Goal: Task Accomplishment & Management: Manage account settings

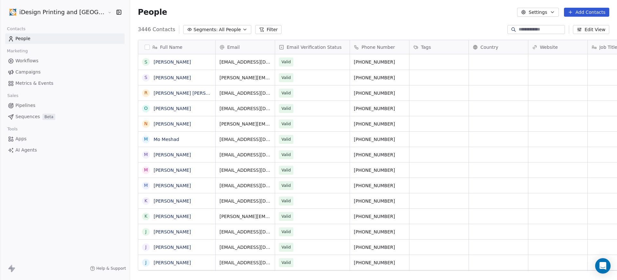
scroll to position [242, 504]
click at [31, 69] on span "Campaigns" at bounding box center [27, 72] width 25 height 7
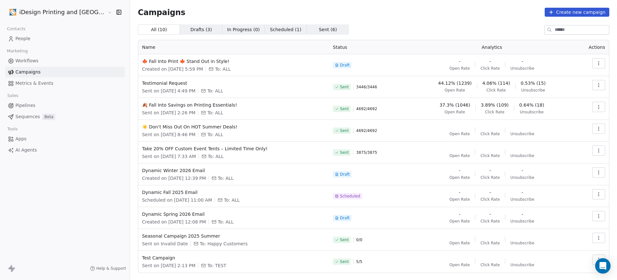
click at [596, 62] on icon "button" at bounding box center [598, 63] width 5 height 5
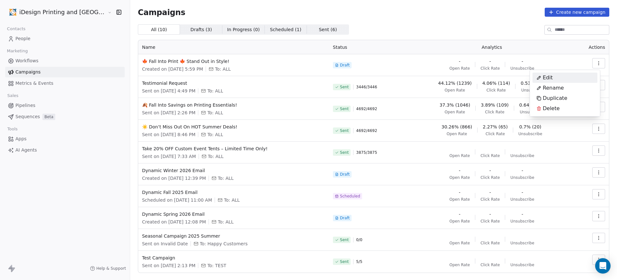
click at [551, 80] on span "Edit" at bounding box center [548, 78] width 10 height 8
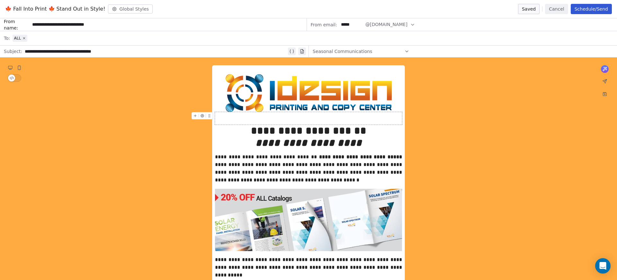
scroll to position [74, 0]
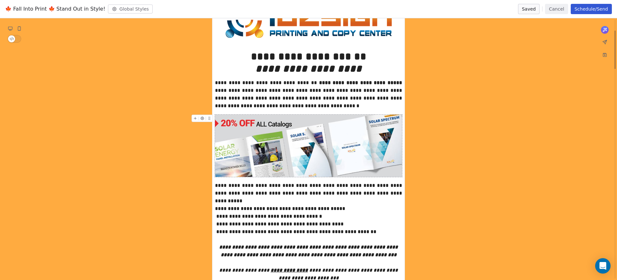
click at [318, 119] on img at bounding box center [308, 146] width 187 height 62
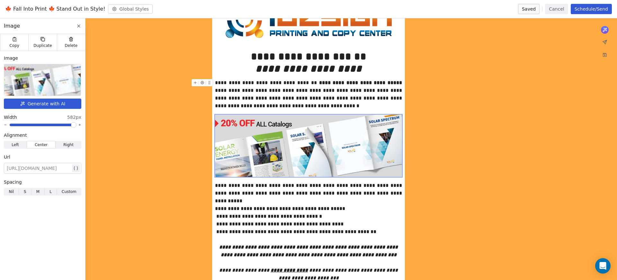
click at [50, 169] on div at bounding box center [39, 169] width 64 height 8
paste div
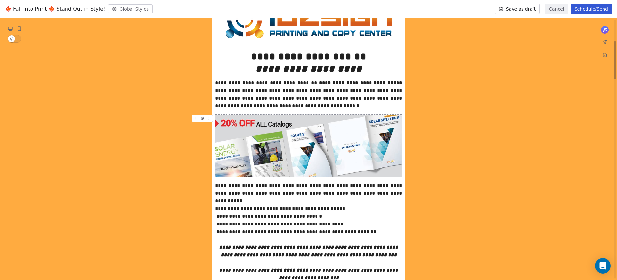
scroll to position [178, 0]
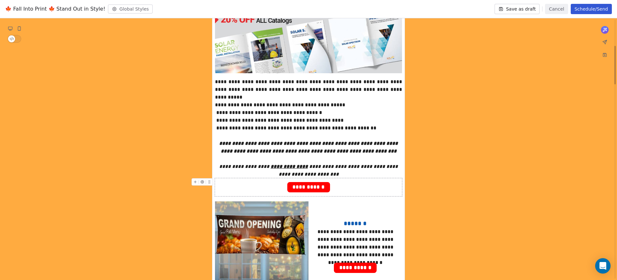
click at [312, 186] on span "**********" at bounding box center [308, 187] width 43 height 10
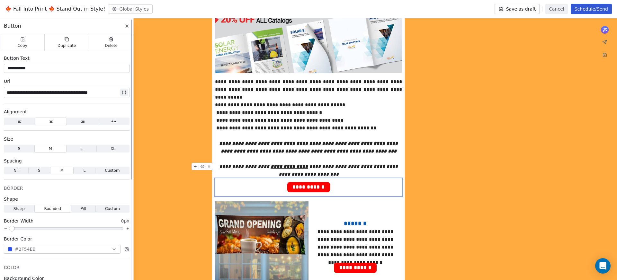
click at [71, 89] on div "**********" at bounding box center [63, 93] width 112 height 8
paste div
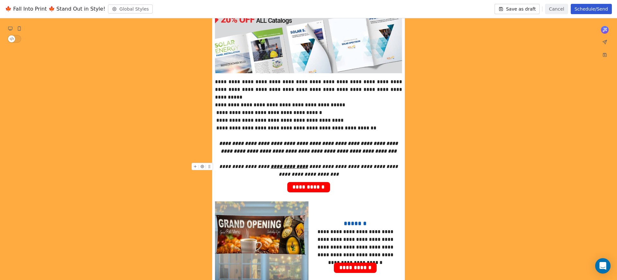
drag, startPoint x: 278, startPoint y: 166, endPoint x: 326, endPoint y: 167, distance: 48.2
click at [308, 166] on u "**********" at bounding box center [289, 166] width 37 height 5
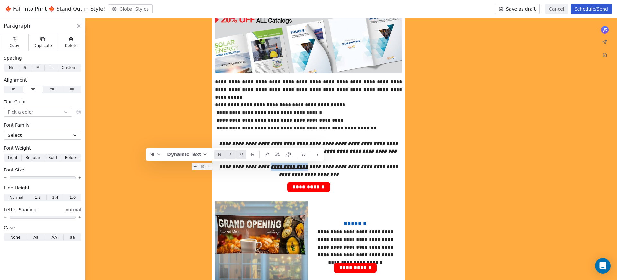
drag, startPoint x: 325, startPoint y: 166, endPoint x: 277, endPoint y: 165, distance: 47.9
click at [277, 165] on div "**********" at bounding box center [308, 170] width 187 height 15
click at [266, 154] on icon "button" at bounding box center [266, 154] width 5 height 5
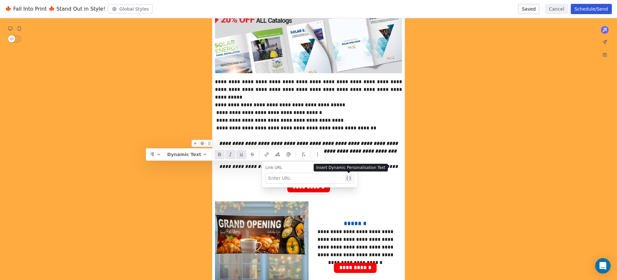
click at [281, 177] on div at bounding box center [305, 179] width 75 height 8
paste div
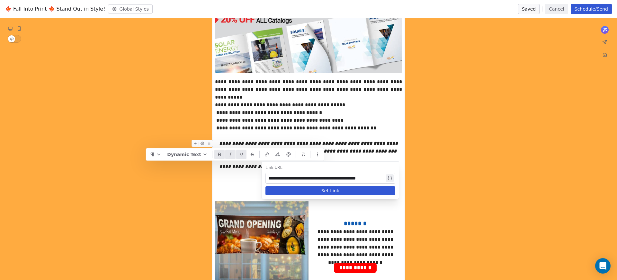
click at [361, 190] on button "Set Link" at bounding box center [330, 190] width 130 height 9
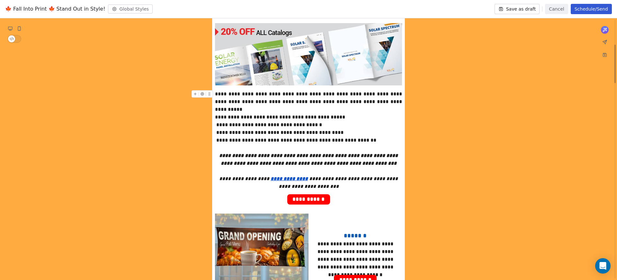
scroll to position [121, 0]
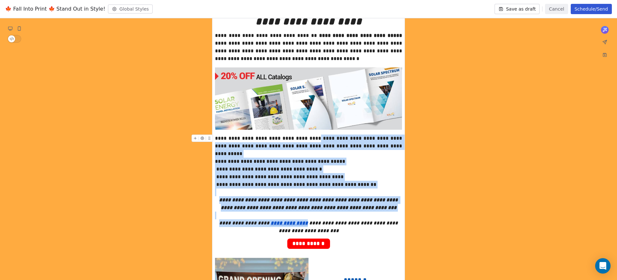
drag, startPoint x: 296, startPoint y: 139, endPoint x: 313, endPoint y: 138, distance: 16.8
click at [312, 138] on div "**********" at bounding box center [308, 142] width 187 height 15
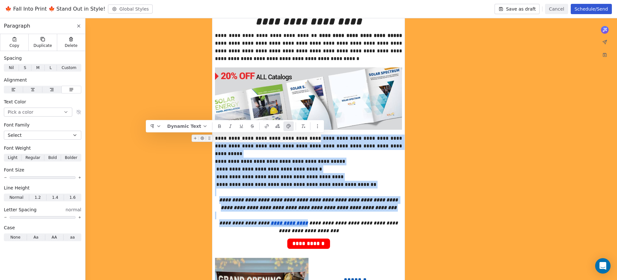
click at [314, 137] on div "**********" at bounding box center [308, 142] width 187 height 15
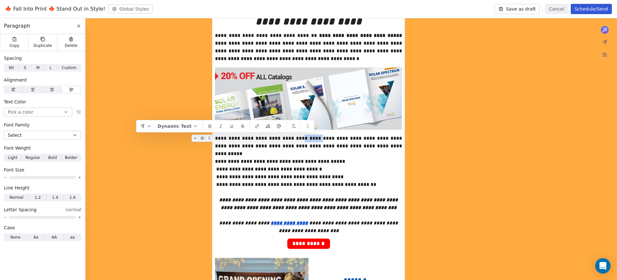
drag, startPoint x: 315, startPoint y: 137, endPoint x: 297, endPoint y: 138, distance: 18.0
click at [297, 138] on div "**********" at bounding box center [308, 142] width 187 height 15
click at [256, 126] on icon "button" at bounding box center [257, 126] width 5 height 5
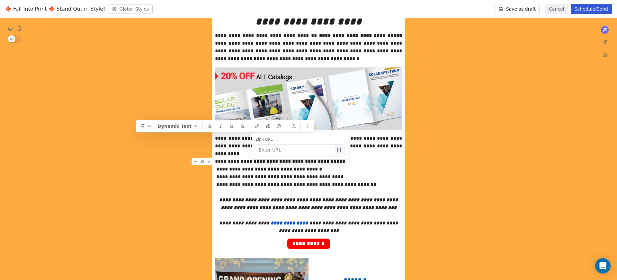
click at [294, 151] on div at bounding box center [296, 150] width 75 height 8
paste div
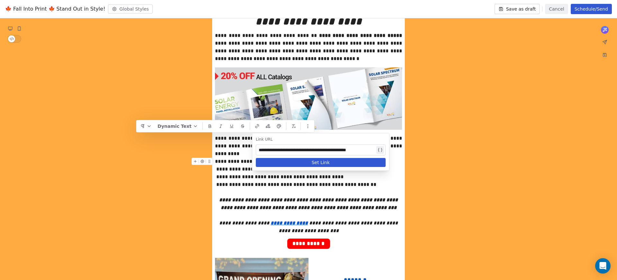
click at [329, 162] on button "Set Link" at bounding box center [321, 162] width 130 height 9
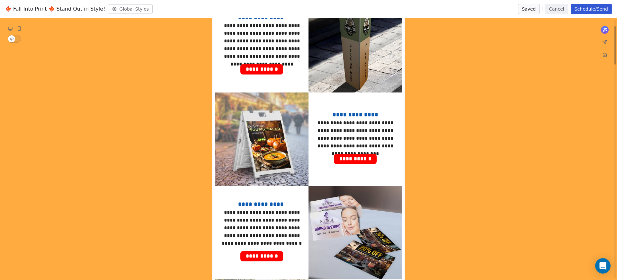
scroll to position [0, 0]
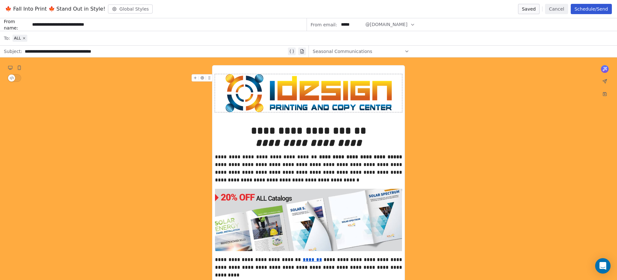
click at [598, 9] on button "Schedule/Send" at bounding box center [591, 9] width 41 height 10
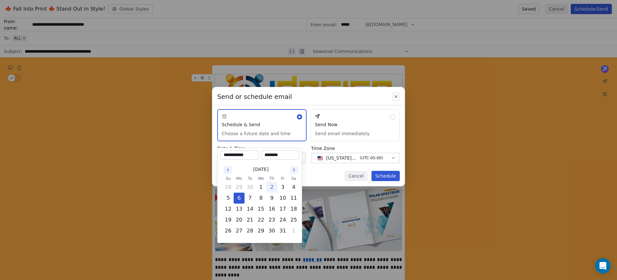
click at [298, 158] on body "iDesign Printing and Copy Center Contacts People Marketing Workflows Campaigns …" at bounding box center [308, 140] width 617 height 280
click at [241, 198] on button "6" at bounding box center [239, 198] width 10 height 10
click at [364, 145] on div "Send or schedule email Schedule & Send Choose a future date and time Send Now S…" at bounding box center [308, 140] width 617 height 126
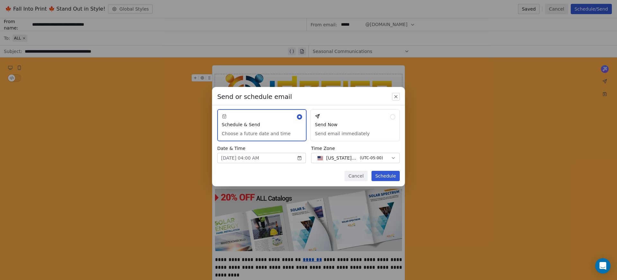
click at [386, 173] on button "Schedule" at bounding box center [386, 176] width 28 height 10
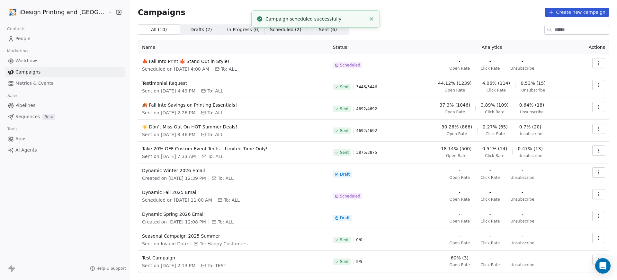
click at [596, 66] on button "button" at bounding box center [598, 63] width 13 height 10
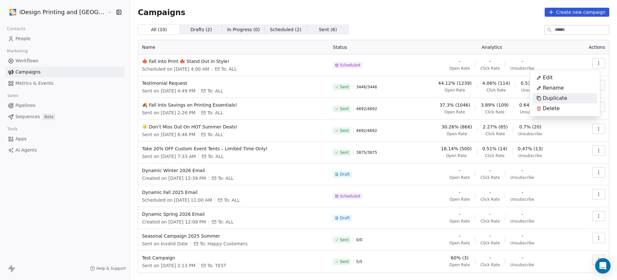
drag, startPoint x: 339, startPoint y: 61, endPoint x: 311, endPoint y: 65, distance: 28.2
click at [339, 61] on html "iDesign Printing and Copy Center Contacts People Marketing Workflows Campaigns …" at bounding box center [308, 140] width 617 height 280
click at [189, 59] on span "🍁 Fall Into Print 🍁 Stand Out in Style!" at bounding box center [233, 61] width 183 height 6
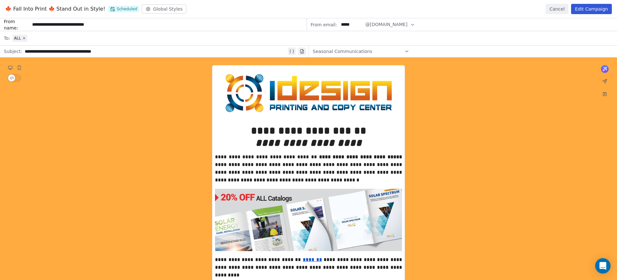
scroll to position [132, 0]
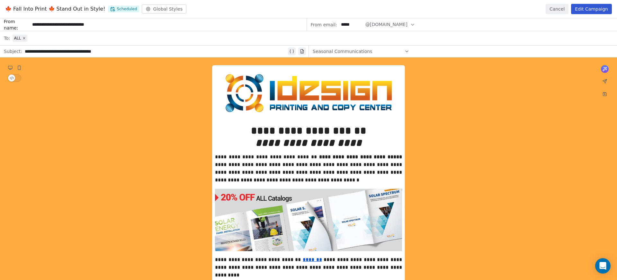
click at [594, 9] on button "Edit Campaign" at bounding box center [591, 9] width 41 height 10
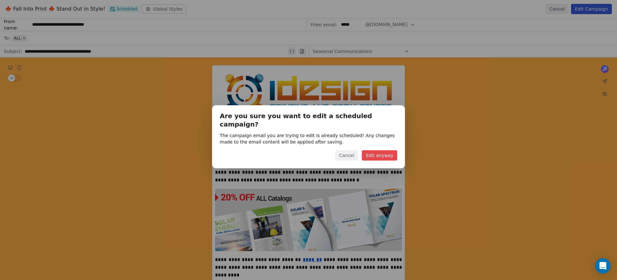
click at [385, 151] on button "Edit anyway" at bounding box center [379, 155] width 35 height 10
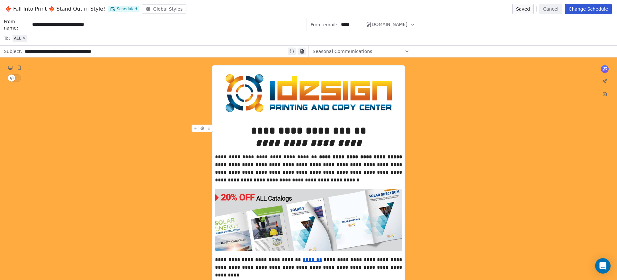
click at [606, 80] on icon at bounding box center [605, 81] width 4 height 4
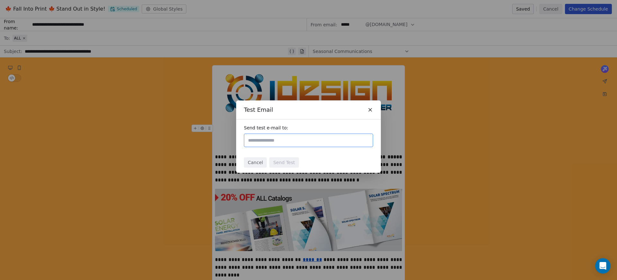
click at [286, 143] on input "text" at bounding box center [308, 141] width 123 height 8
type input "**********"
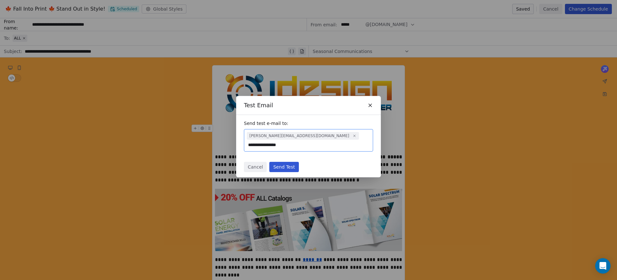
type input "**********"
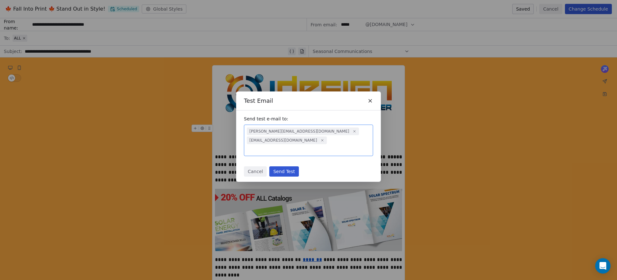
click at [281, 169] on button "Send Test" at bounding box center [283, 171] width 29 height 10
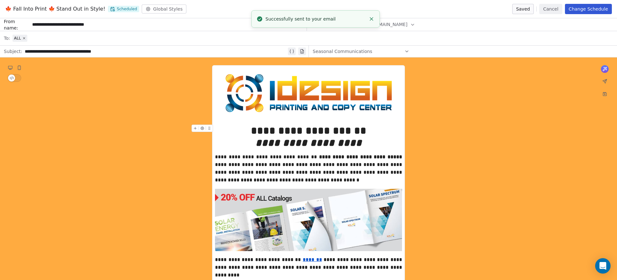
click at [592, 13] on button "Change Schedule" at bounding box center [588, 9] width 47 height 10
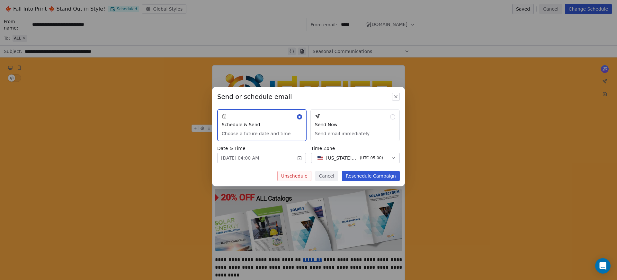
click at [370, 175] on button "Reschedule Campaign" at bounding box center [371, 176] width 58 height 10
